Goal: Task Accomplishment & Management: Complete application form

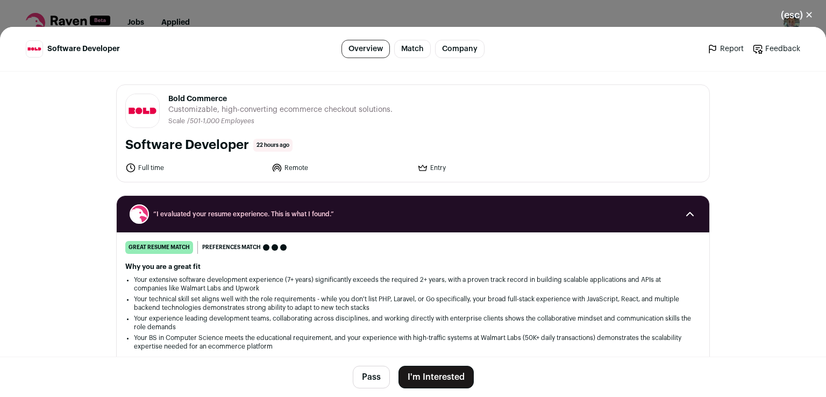
drag, startPoint x: 0, startPoint y: 0, endPoint x: 443, endPoint y: 381, distance: 584.0
click at [443, 381] on button "I'm Interested" at bounding box center [435, 377] width 75 height 23
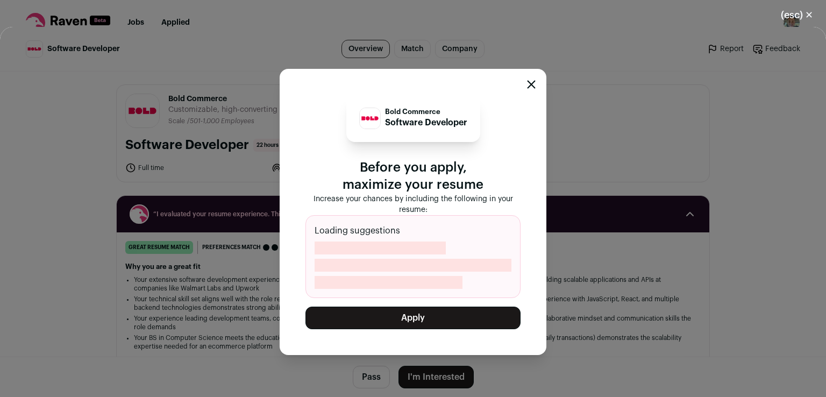
click at [423, 306] on button "Apply" at bounding box center [412, 317] width 215 height 23
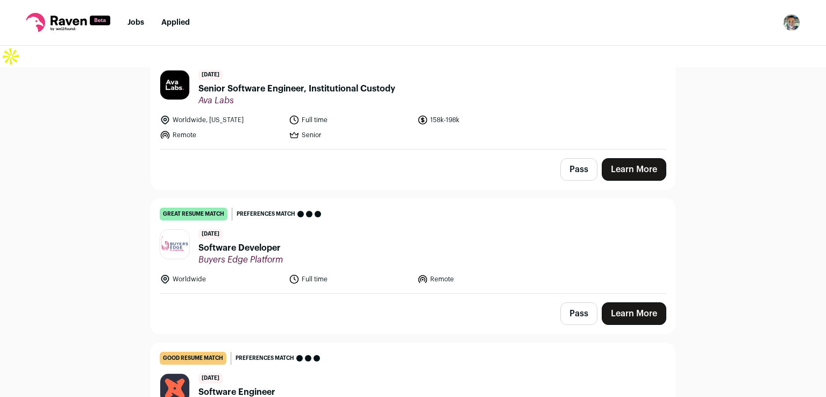
scroll to position [605, 0]
click at [602, 302] on link "Learn More" at bounding box center [634, 313] width 65 height 23
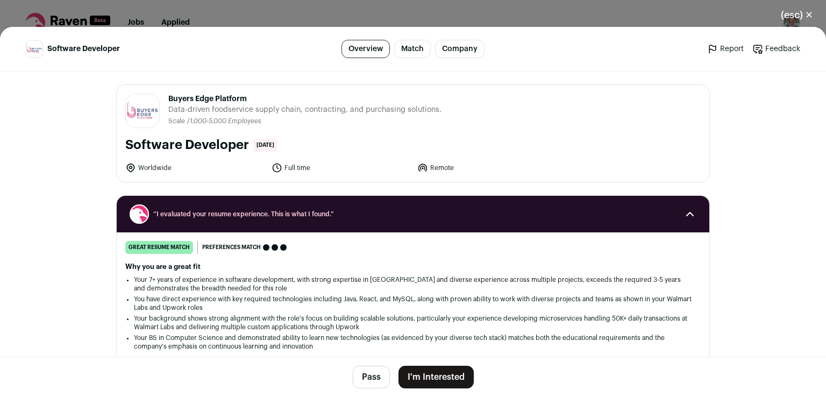
click at [411, 379] on button "I'm Interested" at bounding box center [435, 377] width 75 height 23
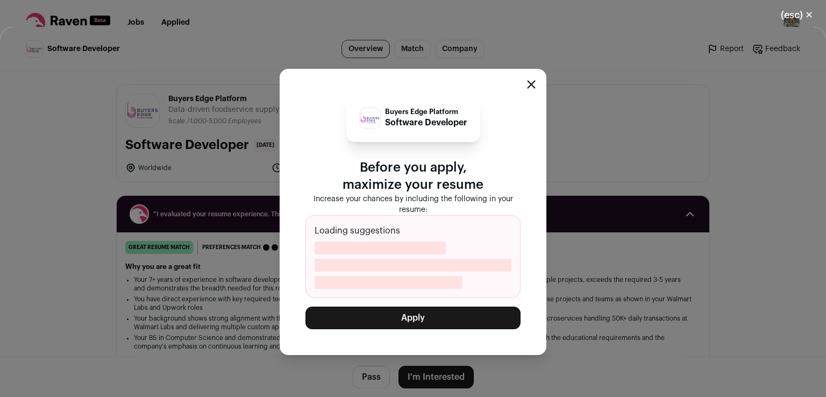
click at [422, 306] on button "Apply" at bounding box center [412, 317] width 215 height 23
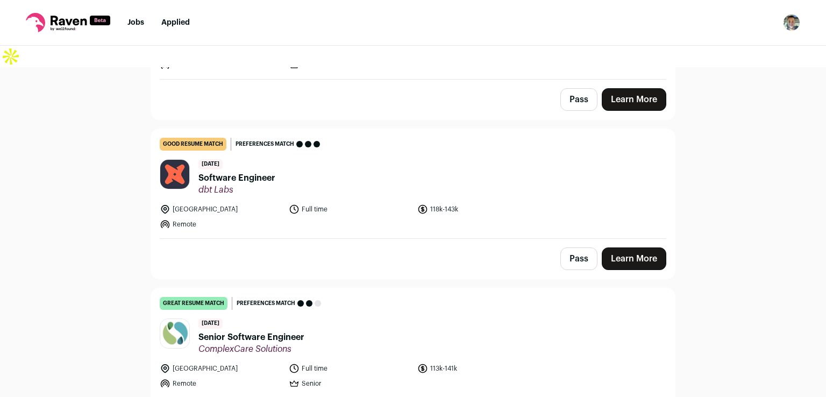
scroll to position [679, 0]
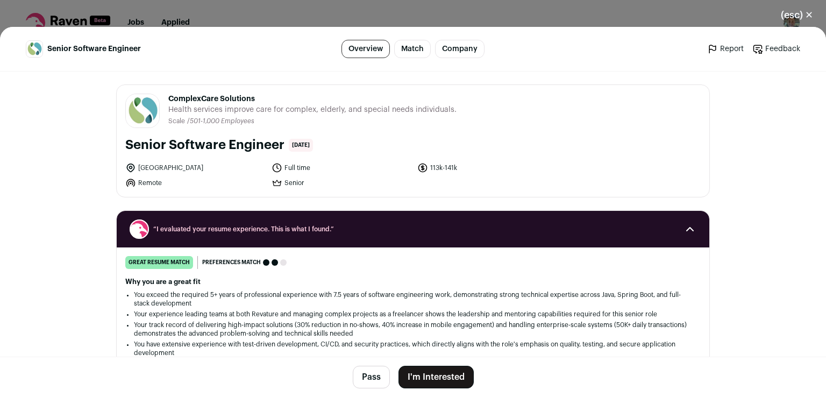
click at [433, 385] on button "I'm Interested" at bounding box center [435, 377] width 75 height 23
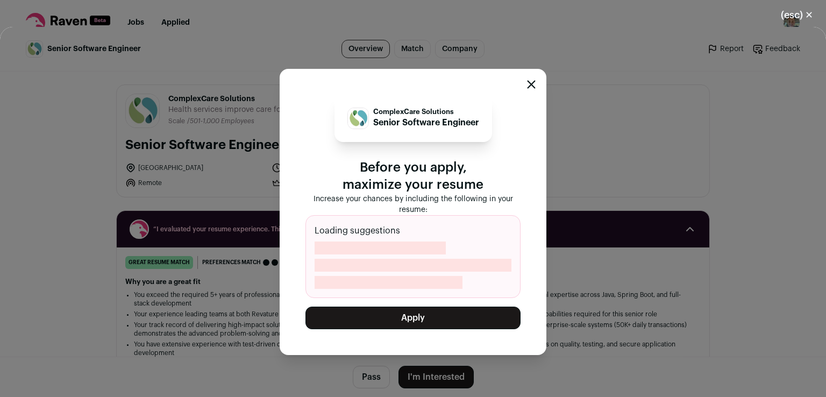
click at [392, 306] on button "Apply" at bounding box center [412, 317] width 215 height 23
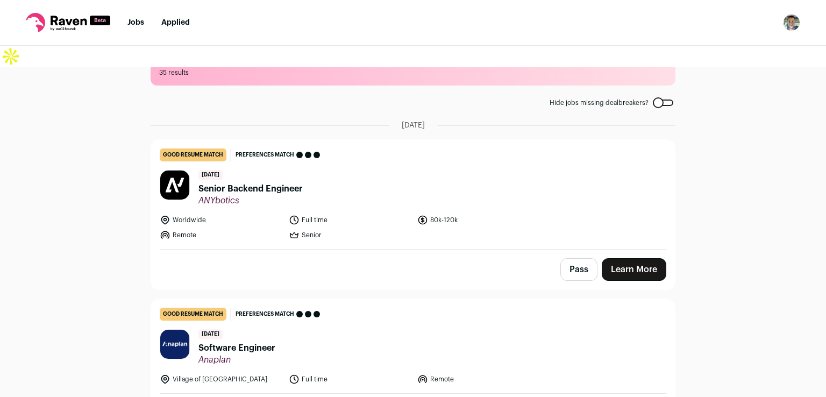
scroll to position [60, 0]
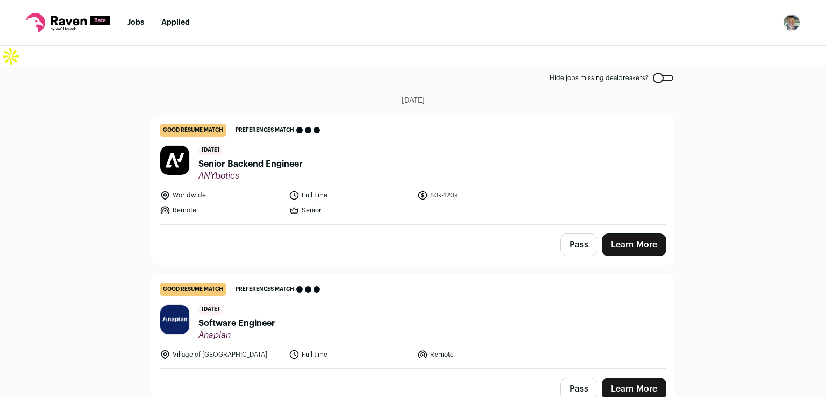
click at [602, 233] on link "Learn More" at bounding box center [634, 244] width 65 height 23
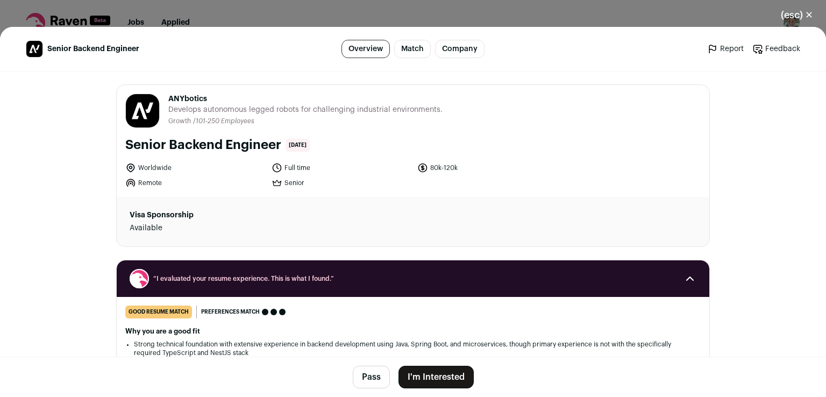
click at [441, 378] on button "I'm Interested" at bounding box center [435, 377] width 75 height 23
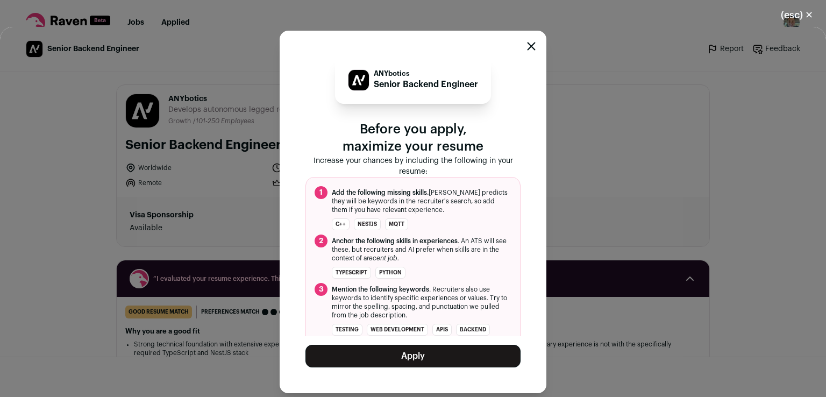
click at [456, 345] on button "Apply" at bounding box center [412, 356] width 215 height 23
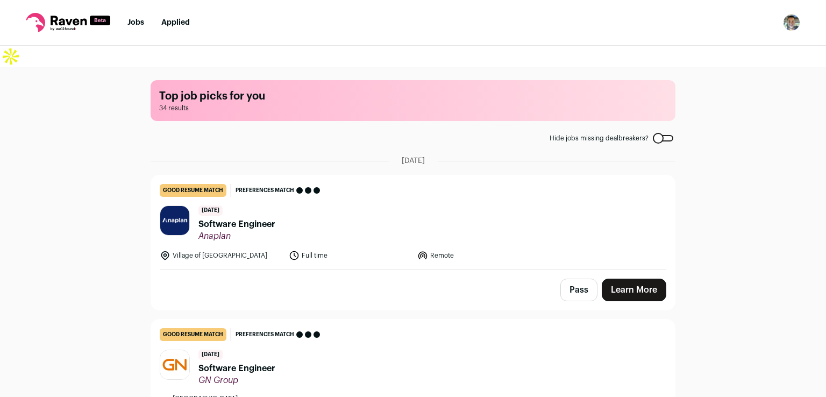
click at [602, 278] on link "Learn More" at bounding box center [634, 289] width 65 height 23
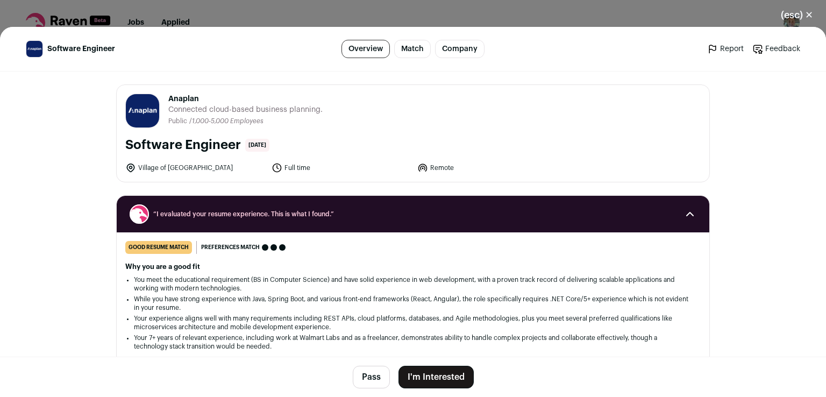
click at [435, 379] on button "I'm Interested" at bounding box center [435, 377] width 75 height 23
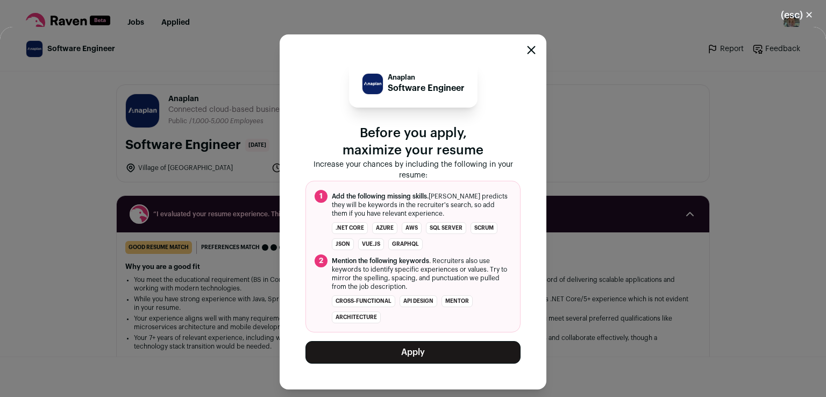
click at [423, 341] on button "Apply" at bounding box center [412, 352] width 215 height 23
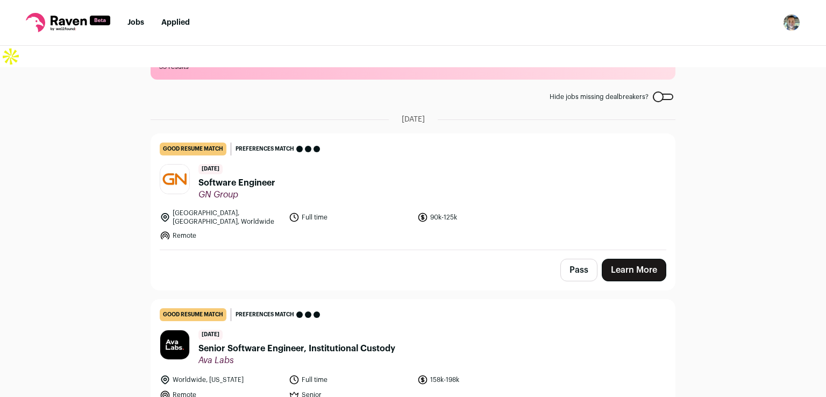
scroll to position [40, 0]
click at [602, 260] on link "Learn More" at bounding box center [634, 271] width 65 height 23
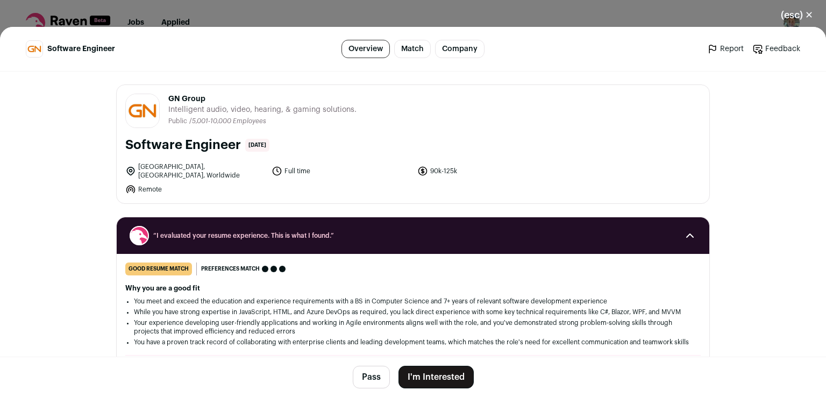
click at [426, 388] on button "I'm Interested" at bounding box center [435, 377] width 75 height 23
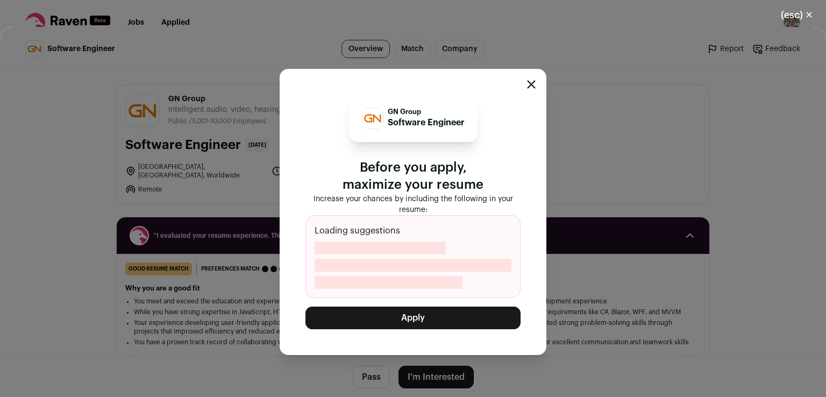
click at [427, 306] on button "Apply" at bounding box center [412, 317] width 215 height 23
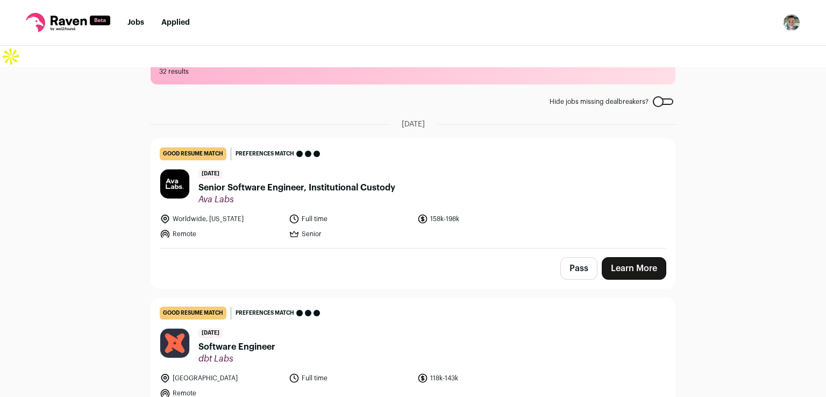
scroll to position [47, 0]
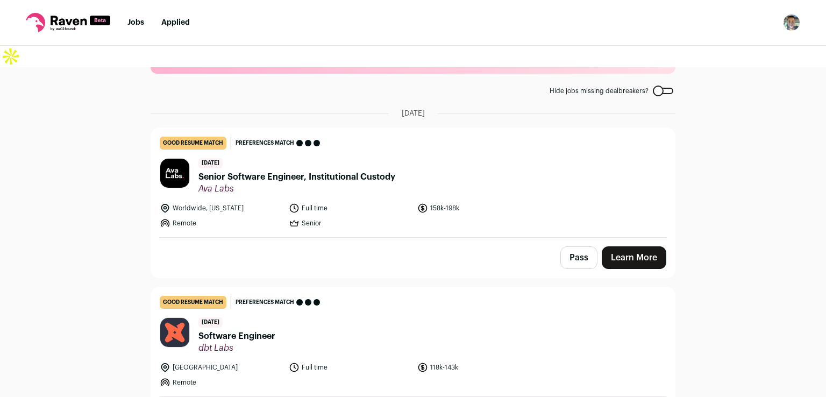
click at [560, 246] on button "Pass" at bounding box center [578, 257] width 37 height 23
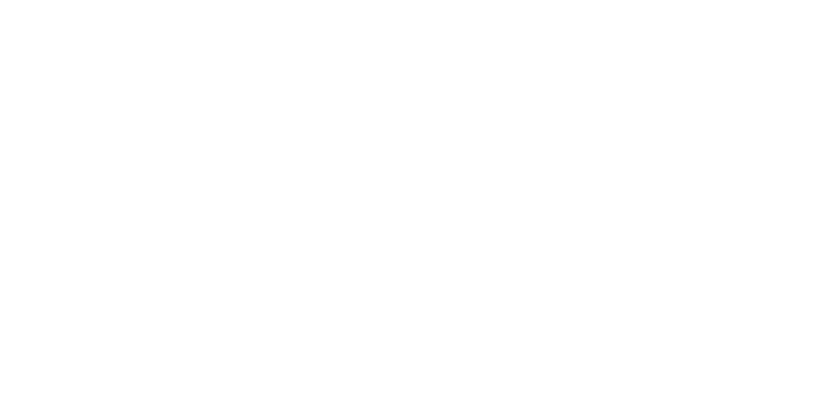
scroll to position [161, 0]
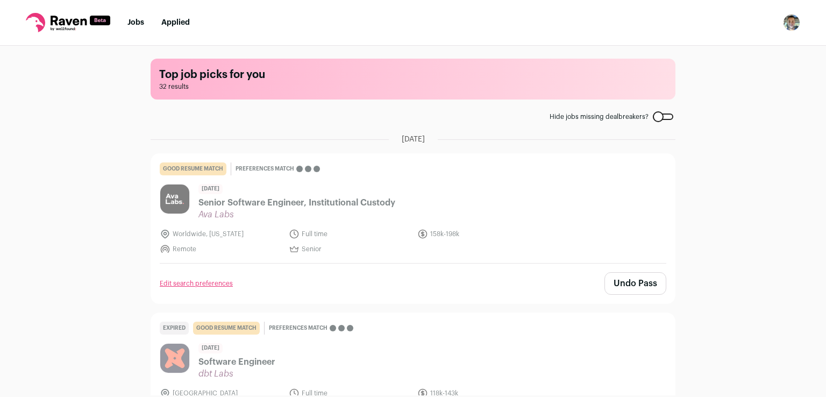
scroll to position [115, 0]
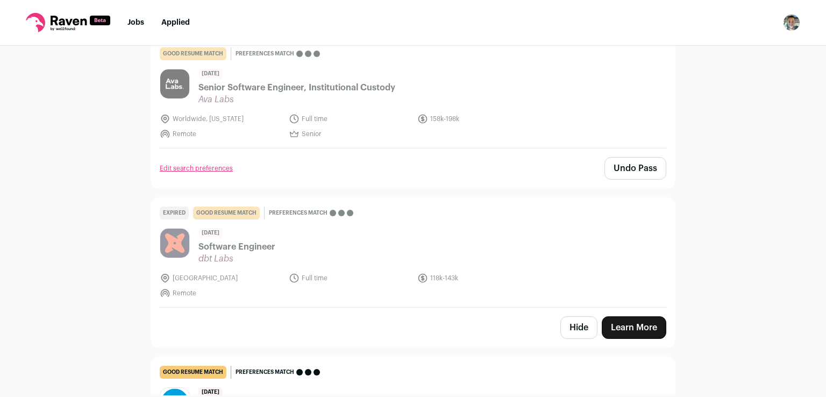
click at [570, 307] on div "Hide Learn More" at bounding box center [413, 327] width 524 height 40
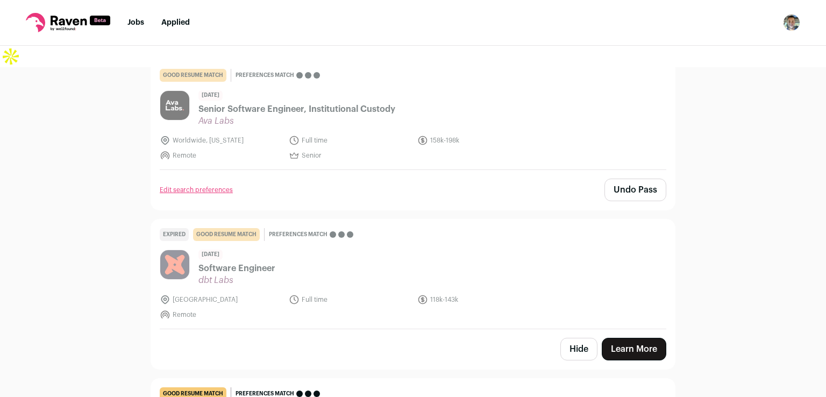
click at [602, 338] on link "Learn More" at bounding box center [634, 349] width 65 height 23
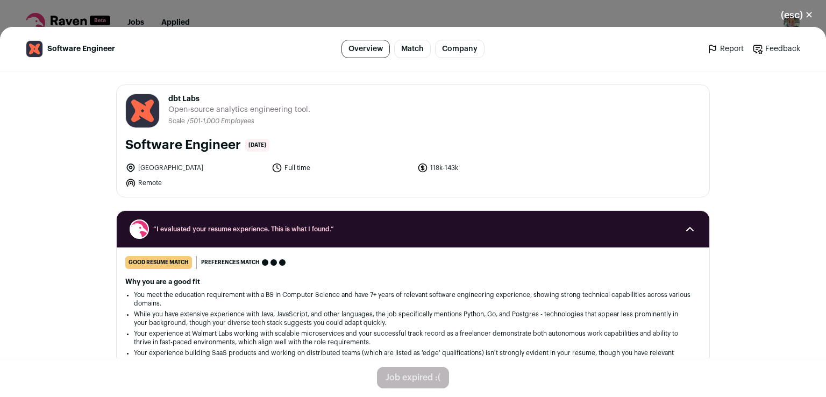
click at [808, 13] on button "(esc) ✕" at bounding box center [797, 15] width 58 height 24
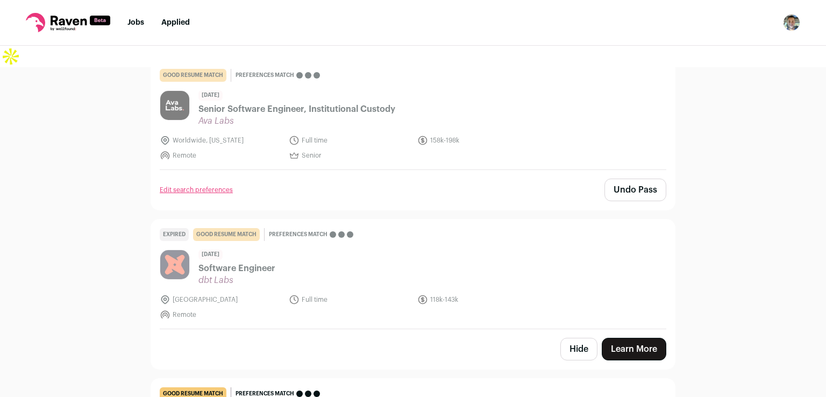
click at [560, 338] on button "Hide" at bounding box center [578, 349] width 37 height 23
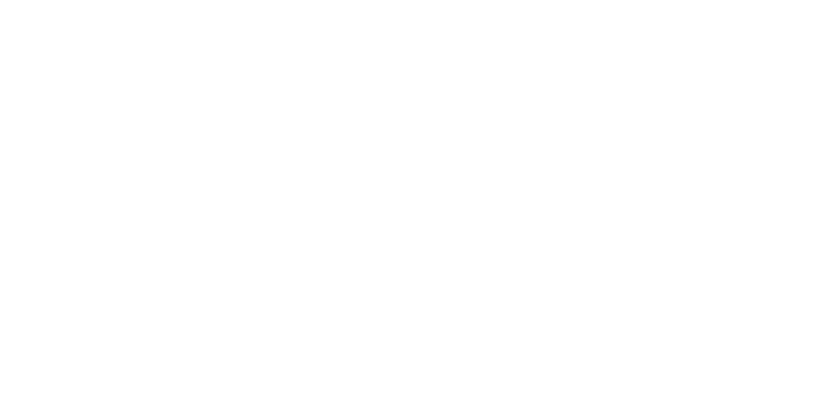
scroll to position [161, 0]
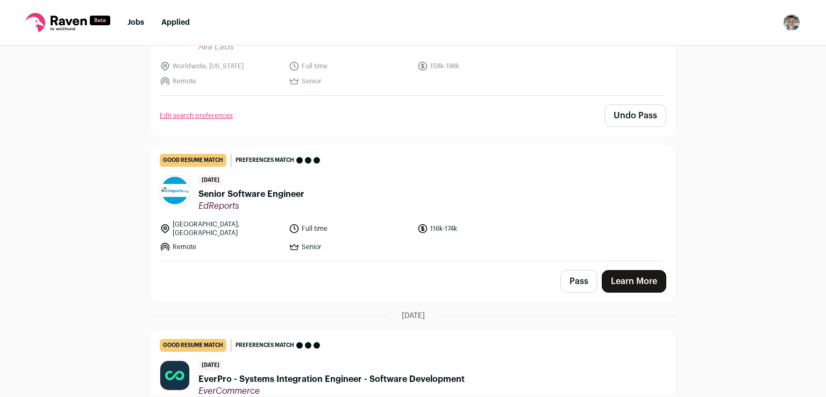
scroll to position [168, 0]
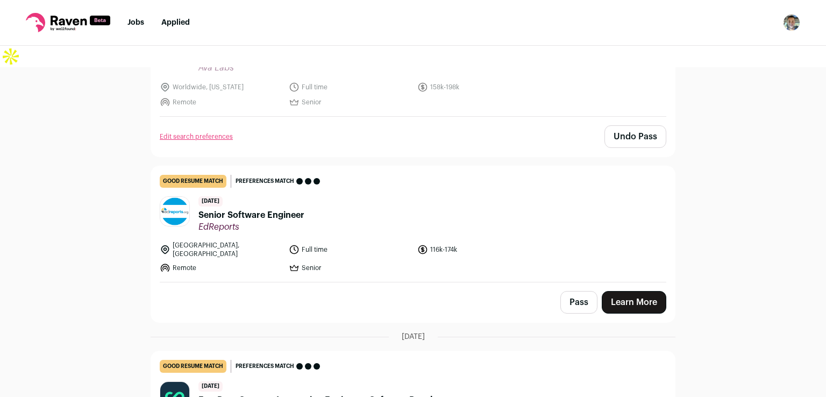
click at [602, 291] on link "Learn More" at bounding box center [634, 302] width 65 height 23
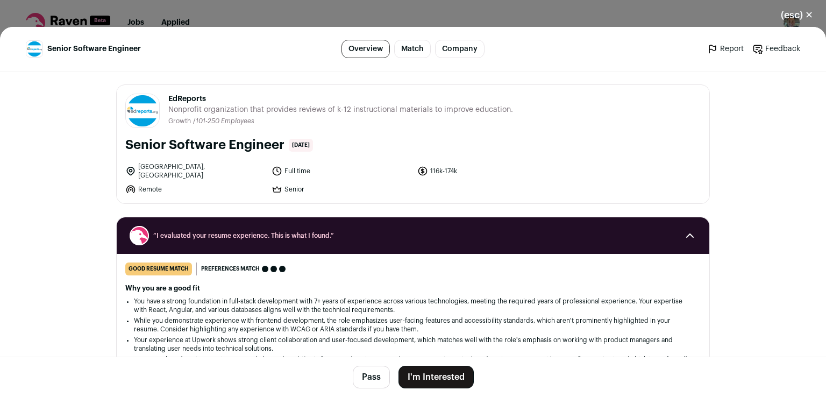
click at [427, 382] on button "I'm Interested" at bounding box center [435, 377] width 75 height 23
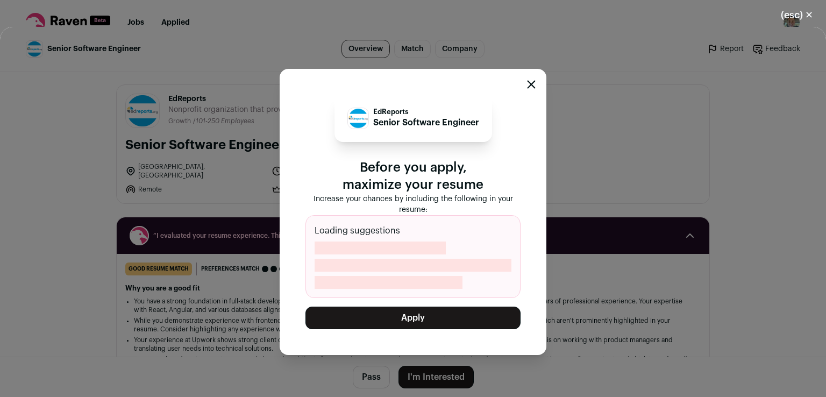
click at [406, 306] on button "Apply" at bounding box center [412, 317] width 215 height 23
